Goal: Information Seeking & Learning: Learn about a topic

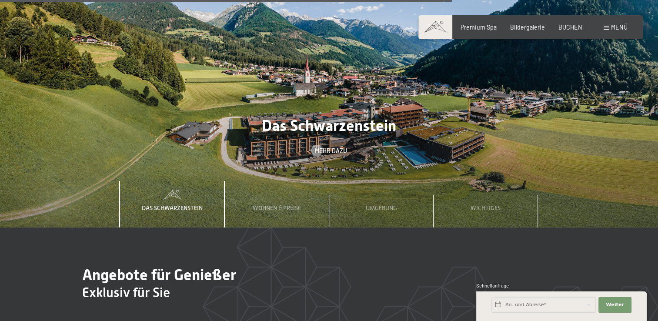
scroll to position [2609, 0]
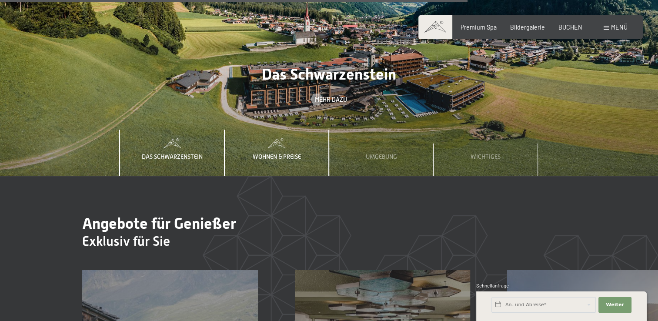
click at [271, 153] on span "Wohnen & Preise" at bounding box center [277, 156] width 48 height 7
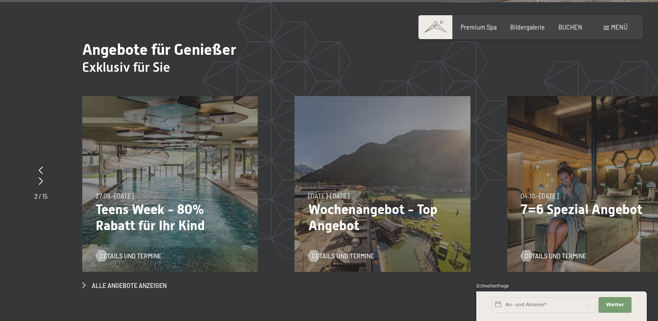
scroll to position [2827, 0]
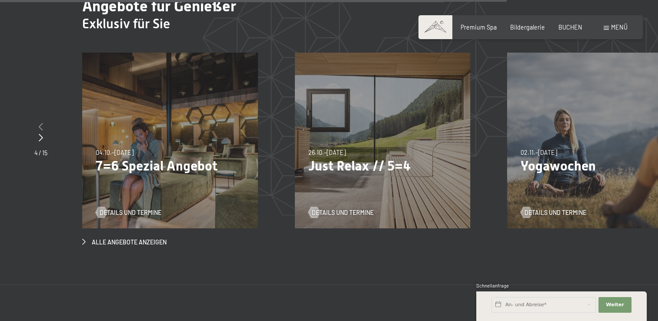
click at [39, 123] on icon at bounding box center [41, 127] width 4 height 8
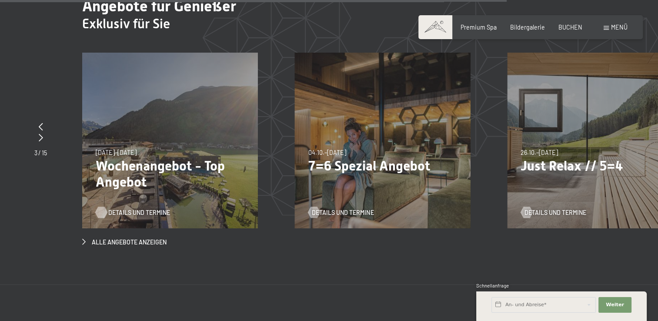
click at [141, 208] on span "Details und Termine" at bounding box center [139, 212] width 62 height 9
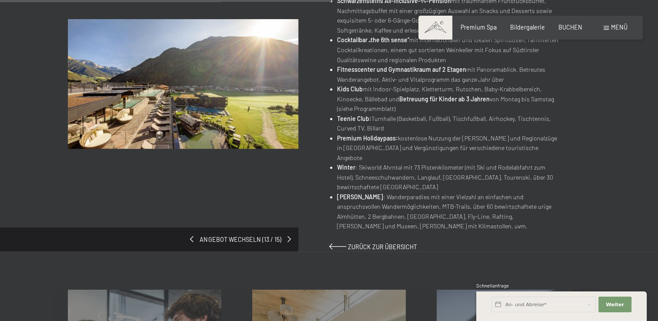
scroll to position [479, 0]
click at [372, 243] on span "Zurück zur Übersicht" at bounding box center [382, 246] width 69 height 7
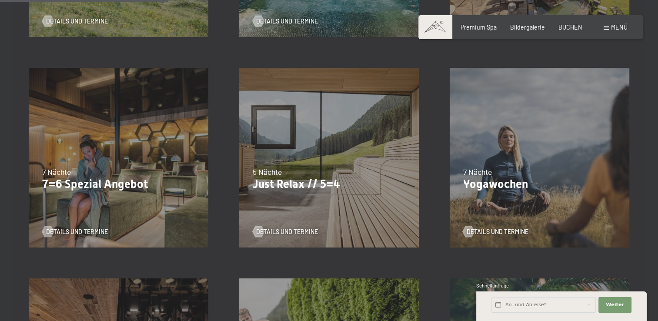
scroll to position [392, 0]
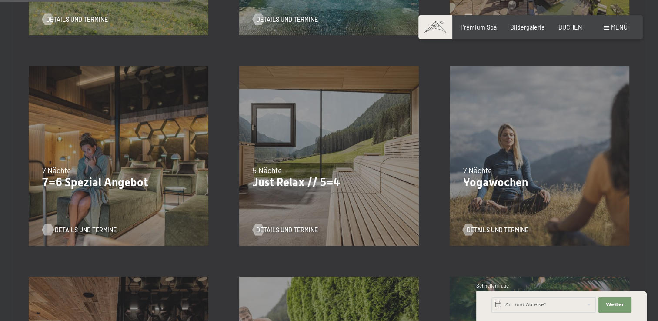
click at [83, 231] on span "Details und Termine" at bounding box center [86, 230] width 62 height 9
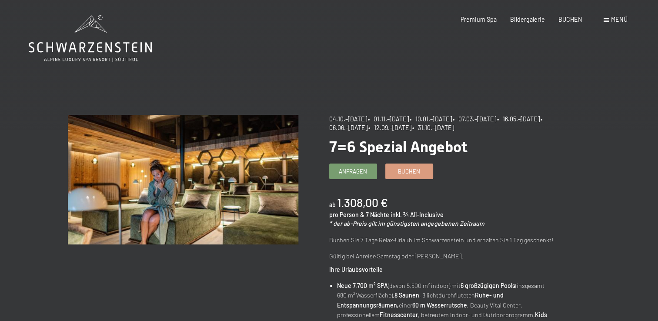
click at [610, 20] on div "Menü" at bounding box center [616, 19] width 24 height 9
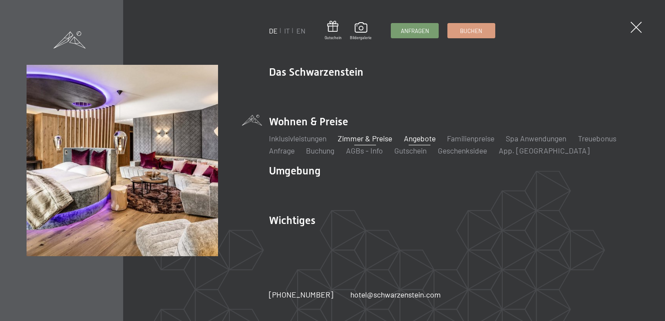
click at [369, 139] on link "Zimmer & Preise" at bounding box center [365, 139] width 54 height 10
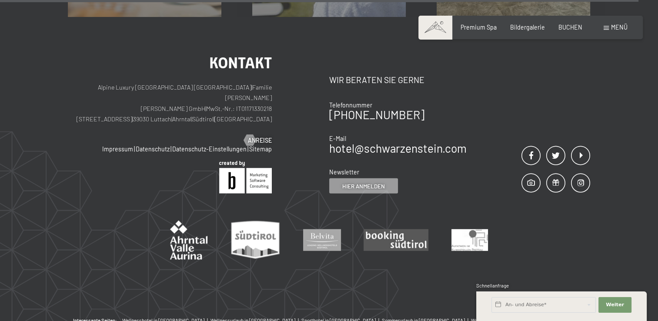
scroll to position [2436, 0]
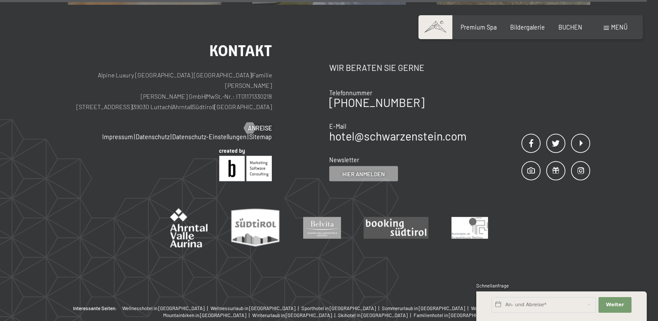
click at [621, 27] on span "Menü" at bounding box center [619, 26] width 17 height 7
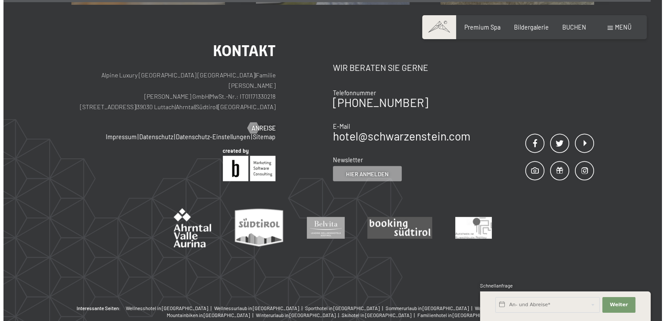
scroll to position [2440, 0]
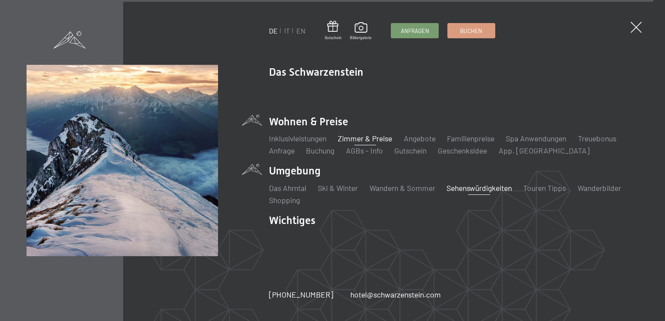
click at [473, 187] on link "Sehenswürdigkeiten" at bounding box center [478, 188] width 65 height 10
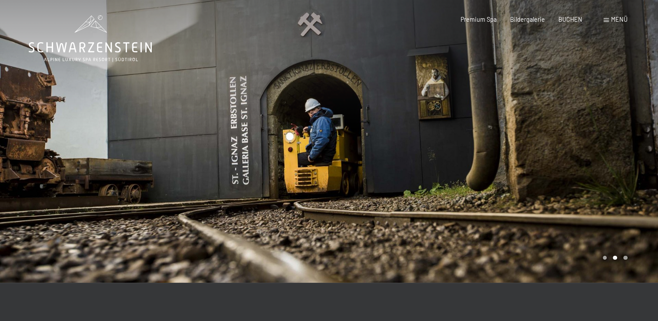
click at [612, 187] on div at bounding box center [493, 141] width 329 height 283
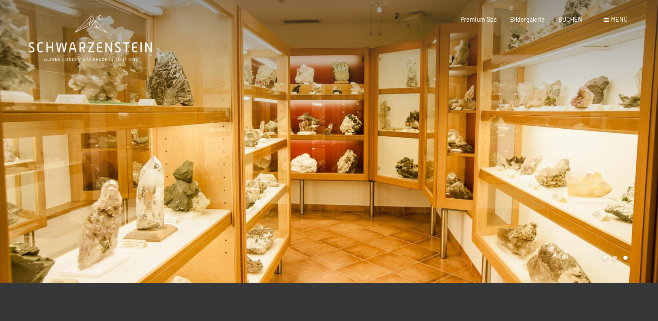
click at [612, 187] on div at bounding box center [493, 141] width 329 height 283
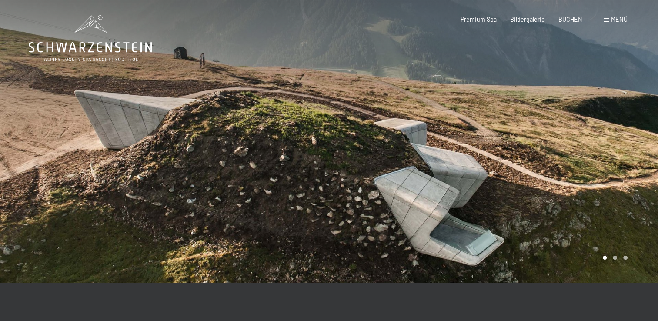
click at [612, 187] on div at bounding box center [493, 141] width 329 height 283
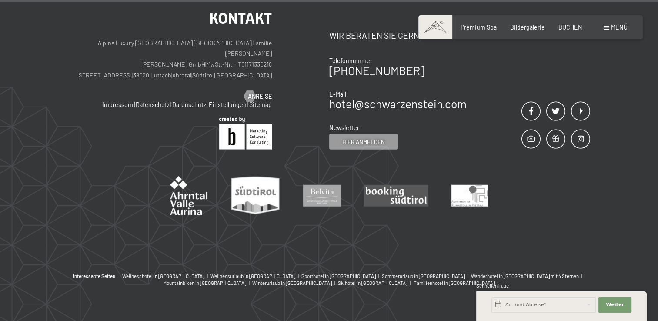
scroll to position [2334, 0]
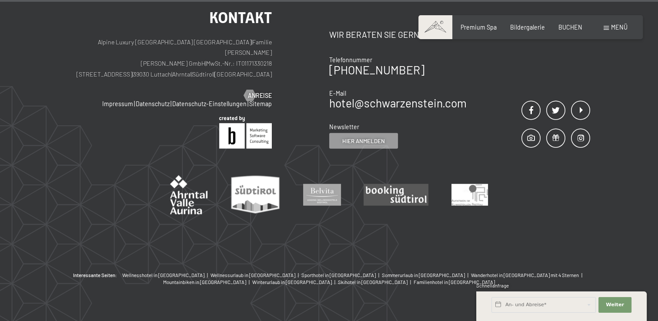
click at [434, 30] on span at bounding box center [435, 27] width 34 height 24
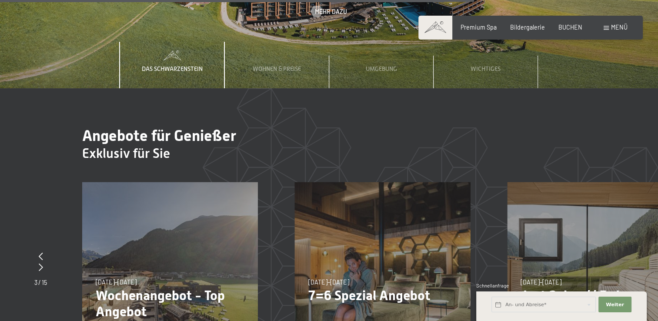
scroll to position [2567, 0]
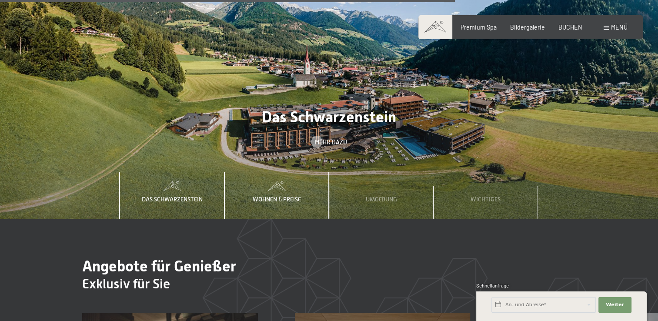
click at [278, 196] on span "Wohnen & Preise" at bounding box center [277, 199] width 48 height 7
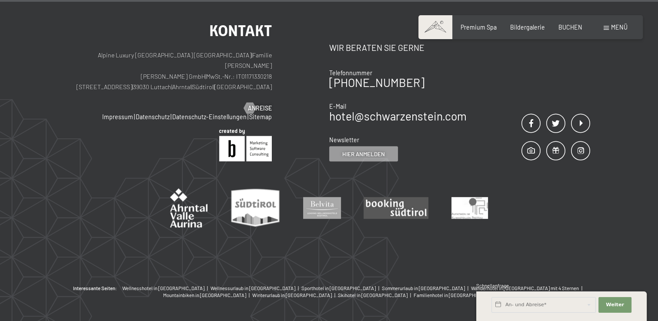
scroll to position [3711, 0]
